Goal: Task Accomplishment & Management: Complete application form

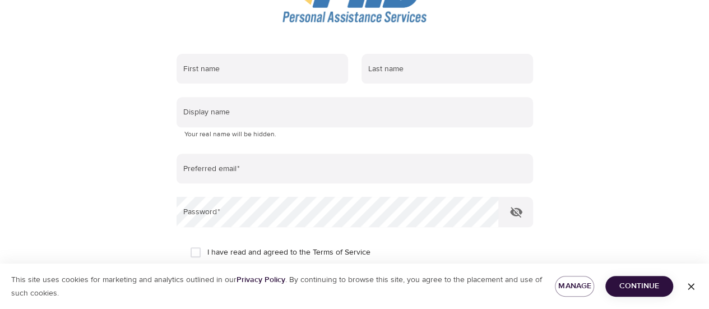
scroll to position [167, 0]
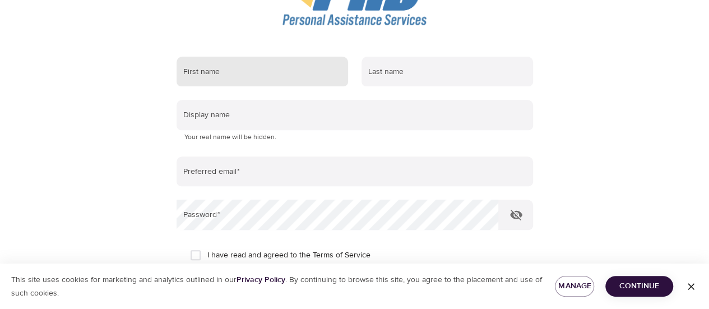
click at [293, 72] on input "text" at bounding box center [263, 72] width 172 height 30
type input "Lora"
type input "ChruscielBrown"
type input "[EMAIL_ADDRESS][DOMAIN_NAME]"
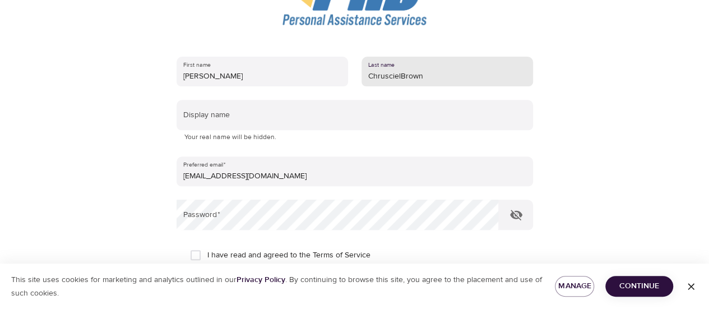
click at [401, 76] on input "ChruscielBrown" at bounding box center [448, 72] width 172 height 30
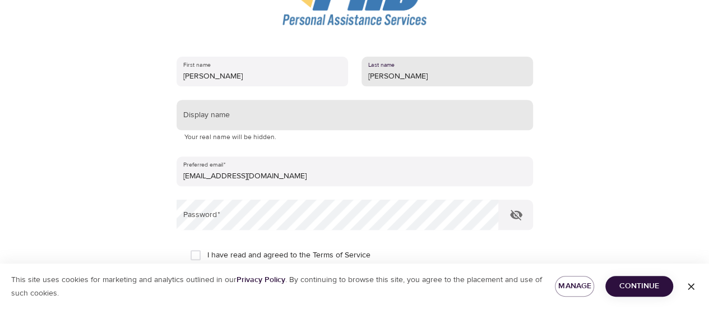
type input "Chrusciel-Brown"
click at [339, 116] on input "text" at bounding box center [355, 115] width 357 height 30
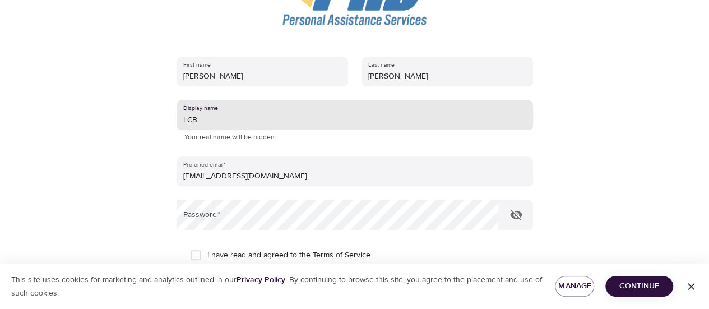
type input "LCB"
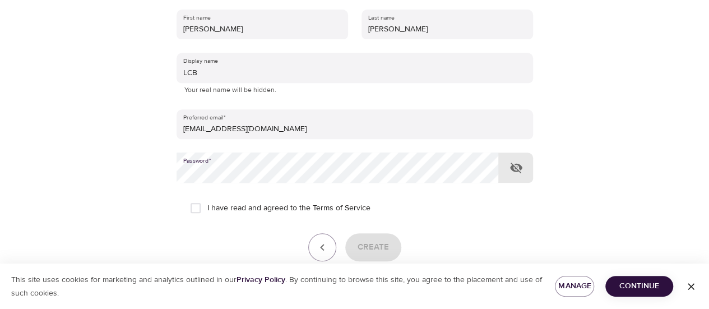
scroll to position [279, 0]
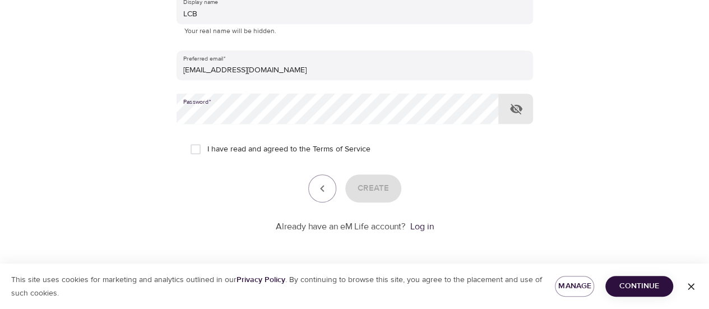
click at [196, 144] on input "I have read and agreed to the Terms of Service" at bounding box center [196, 149] width 24 height 24
checkbox input "true"
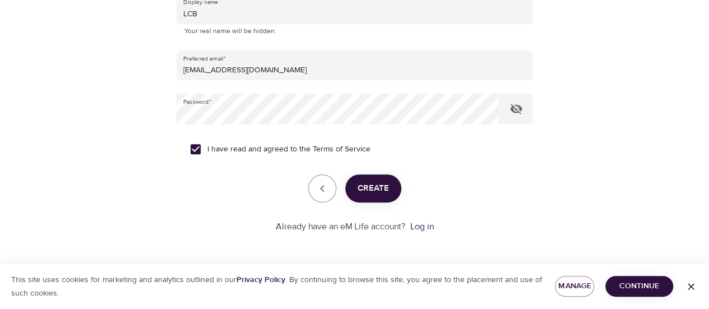
click at [382, 182] on span "Create" at bounding box center [373, 188] width 31 height 15
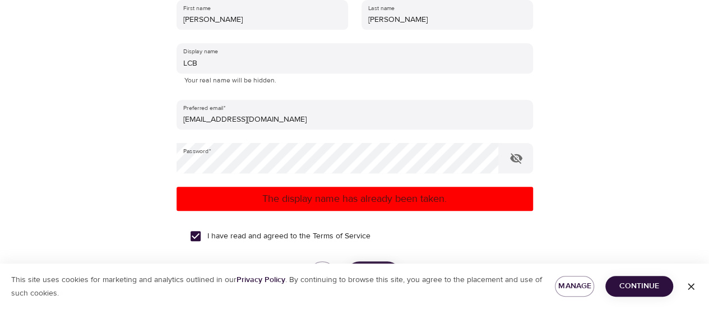
scroll to position [224, 0]
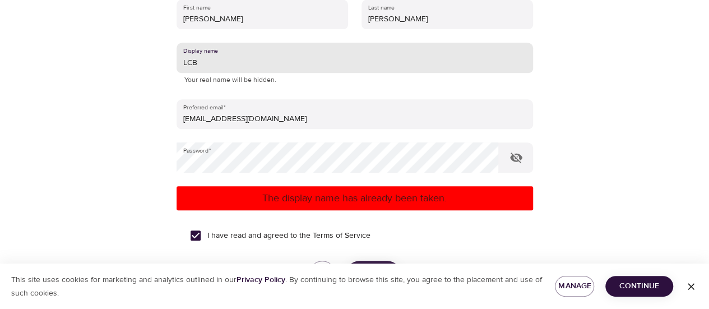
click at [236, 65] on input "LCB" at bounding box center [355, 58] width 357 height 30
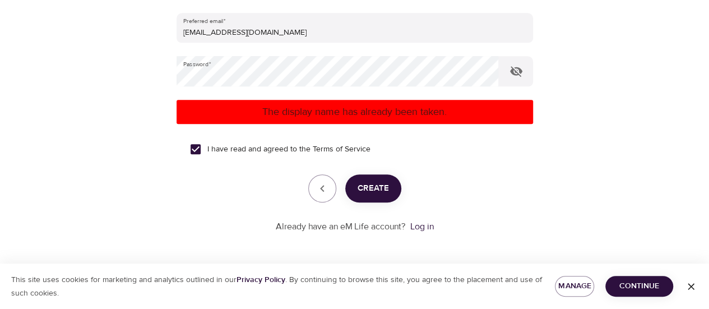
type input "LCB70"
click at [389, 187] on span "Create" at bounding box center [373, 188] width 31 height 15
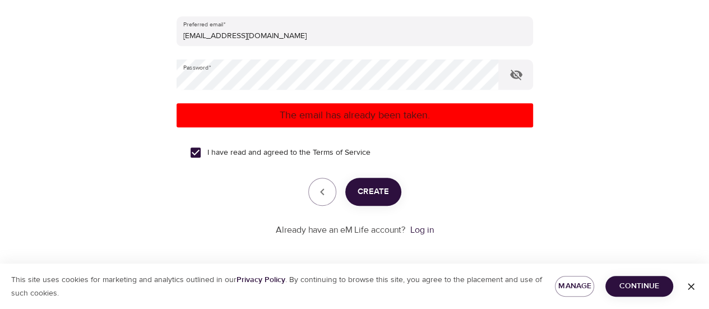
scroll to position [316, 0]
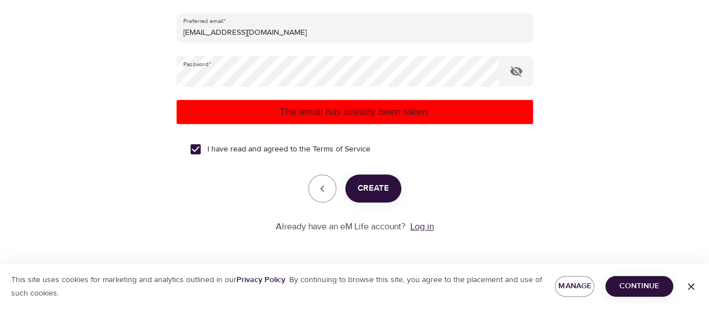
click at [422, 226] on link "Log in" at bounding box center [423, 226] width 24 height 11
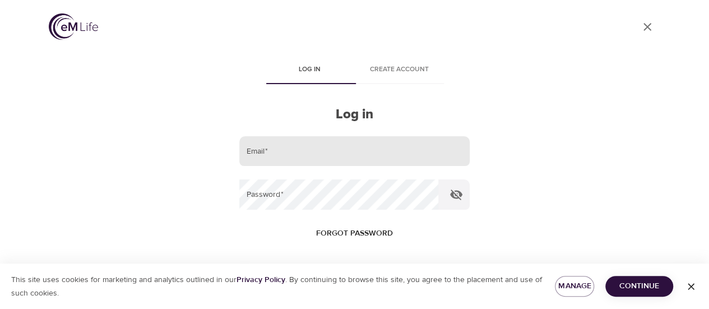
click at [307, 150] on input "email" at bounding box center [354, 151] width 230 height 30
type input "[EMAIL_ADDRESS][DOMAIN_NAME]"
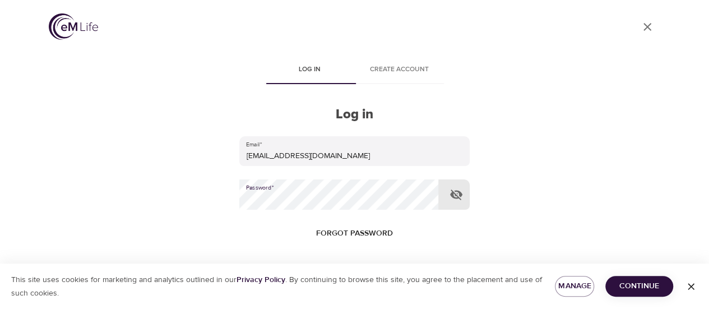
click at [611, 127] on div "User Profile Log in Create account Log in Email   * [EMAIL_ADDRESS][DOMAIN_NAME…" at bounding box center [354, 154] width 639 height 309
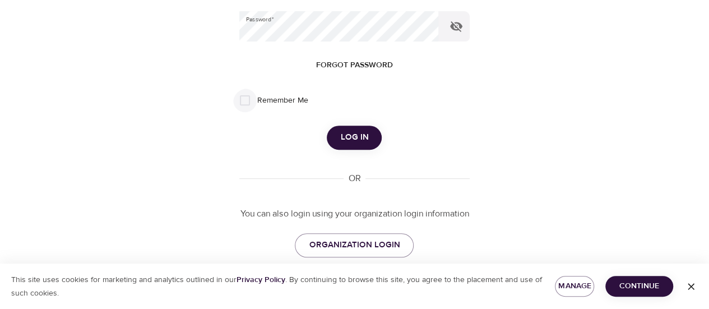
click at [243, 102] on input "Remember Me" at bounding box center [245, 101] width 24 height 24
checkbox input "true"
click at [354, 145] on span "Log in" at bounding box center [354, 137] width 28 height 15
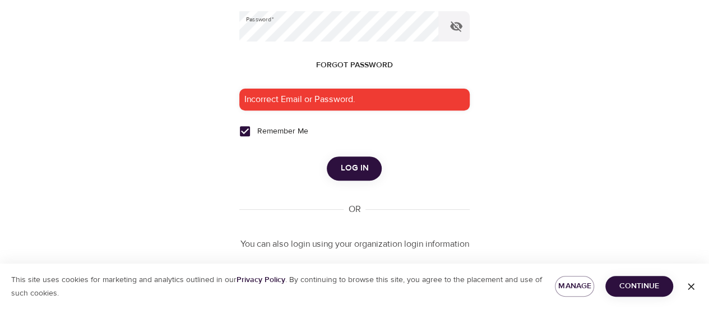
click at [691, 285] on icon "button" at bounding box center [691, 286] width 11 height 11
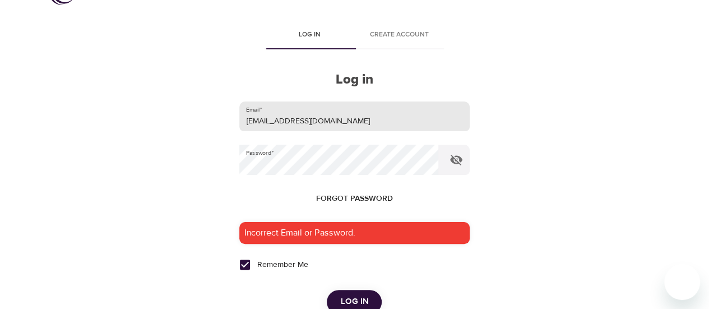
scroll to position [0, 0]
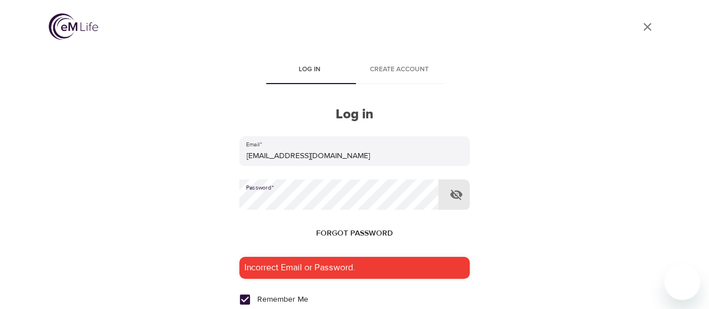
click at [96, 202] on div "User Profile Log in Create account Log in Email   * [EMAIL_ADDRESS][DOMAIN_NAME…" at bounding box center [354, 154] width 639 height 309
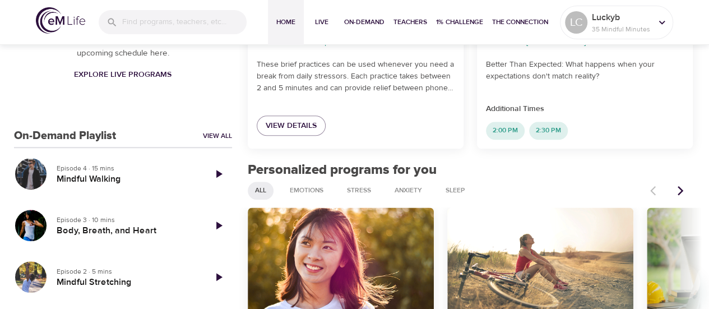
scroll to position [336, 0]
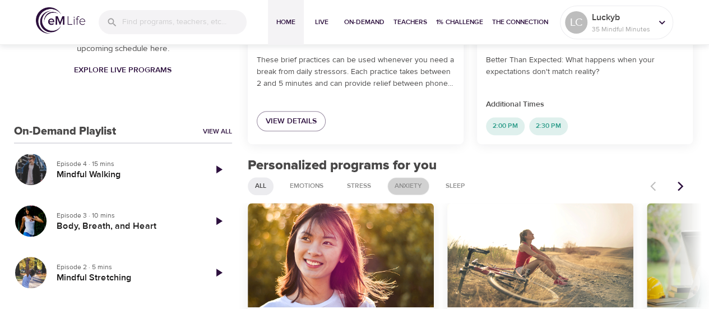
click at [407, 188] on span "Anxiety" at bounding box center [408, 186] width 41 height 10
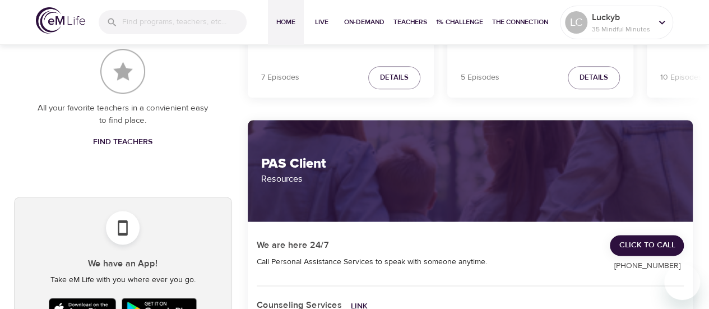
scroll to position [673, 0]
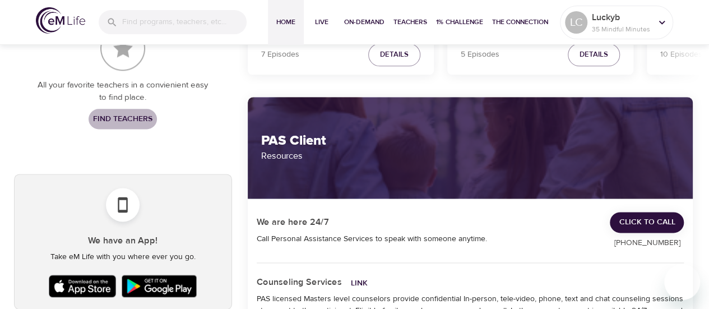
click at [129, 115] on span "Find Teachers" at bounding box center [122, 119] width 59 height 14
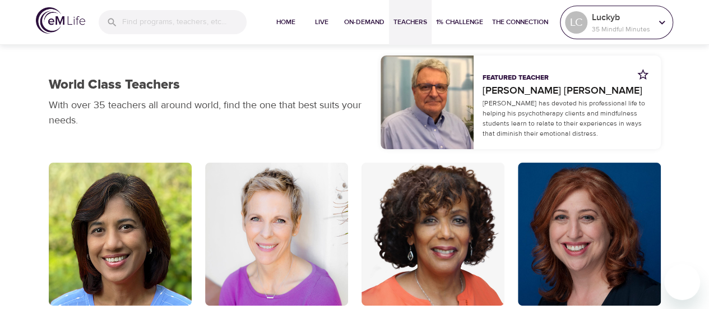
click at [658, 20] on icon at bounding box center [662, 22] width 12 height 12
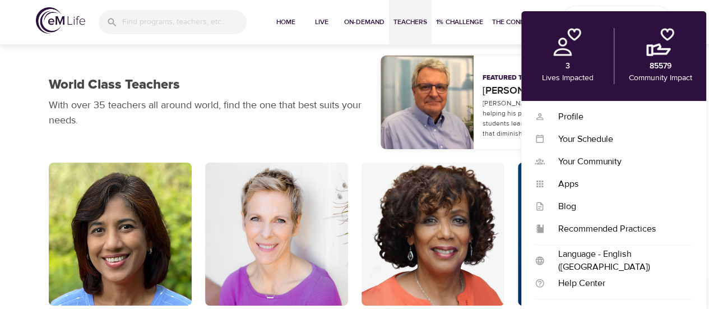
click at [279, 66] on div "World Class Teachers With over 35 teachers all around world, find the one that …" at bounding box center [355, 102] width 626 height 107
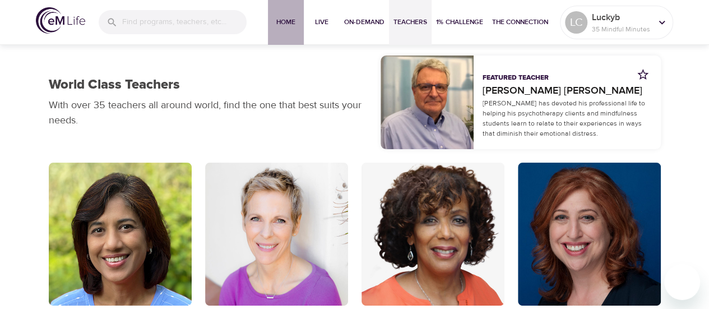
click at [284, 21] on span "Home" at bounding box center [286, 22] width 27 height 12
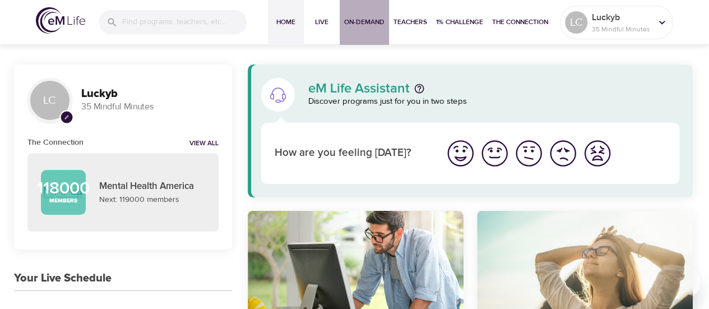
click at [367, 24] on span "On-Demand" at bounding box center [364, 22] width 40 height 12
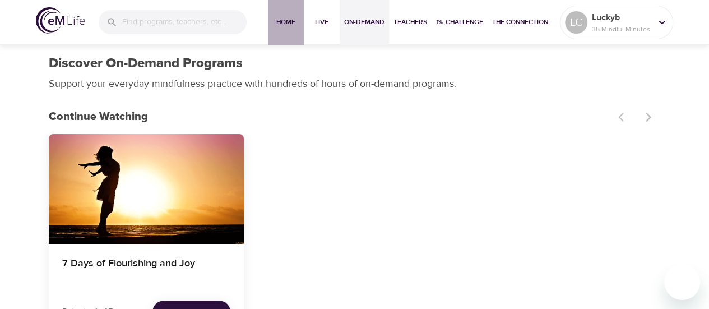
click at [287, 24] on span "Home" at bounding box center [286, 22] width 27 height 12
